Goal: Navigation & Orientation: Find specific page/section

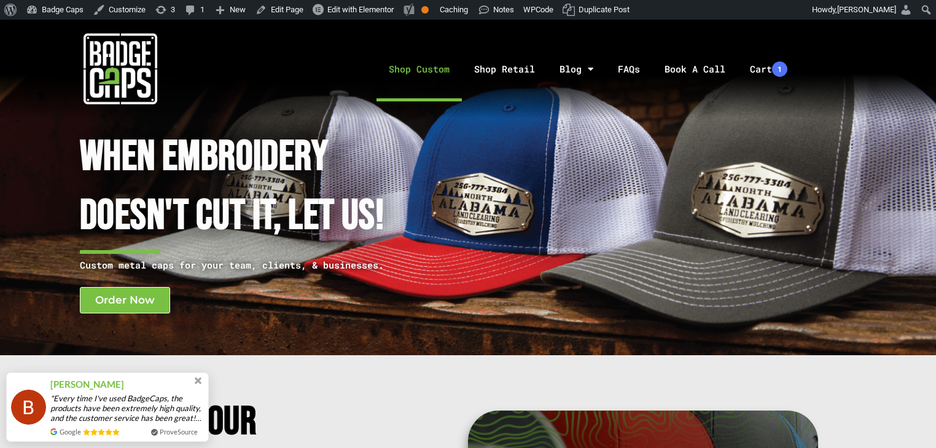
click at [430, 76] on link "Shop Custom" at bounding box center [418, 69] width 85 height 64
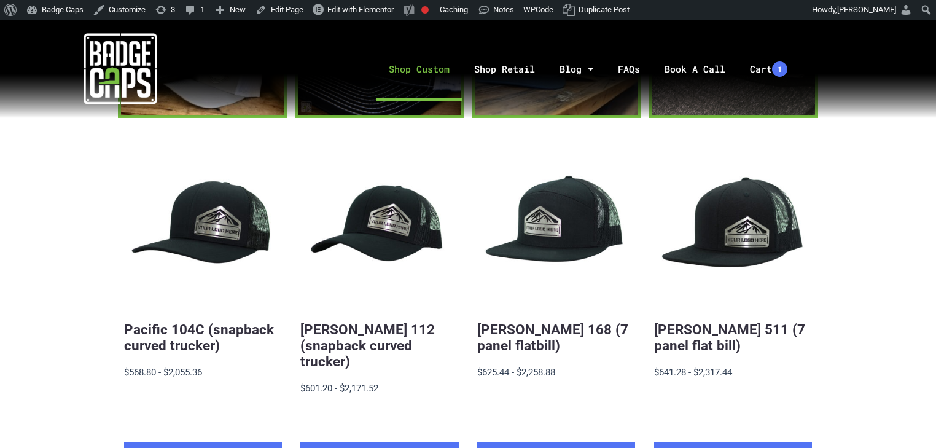
scroll to position [246, 0]
